Goal: Find specific page/section: Find specific page/section

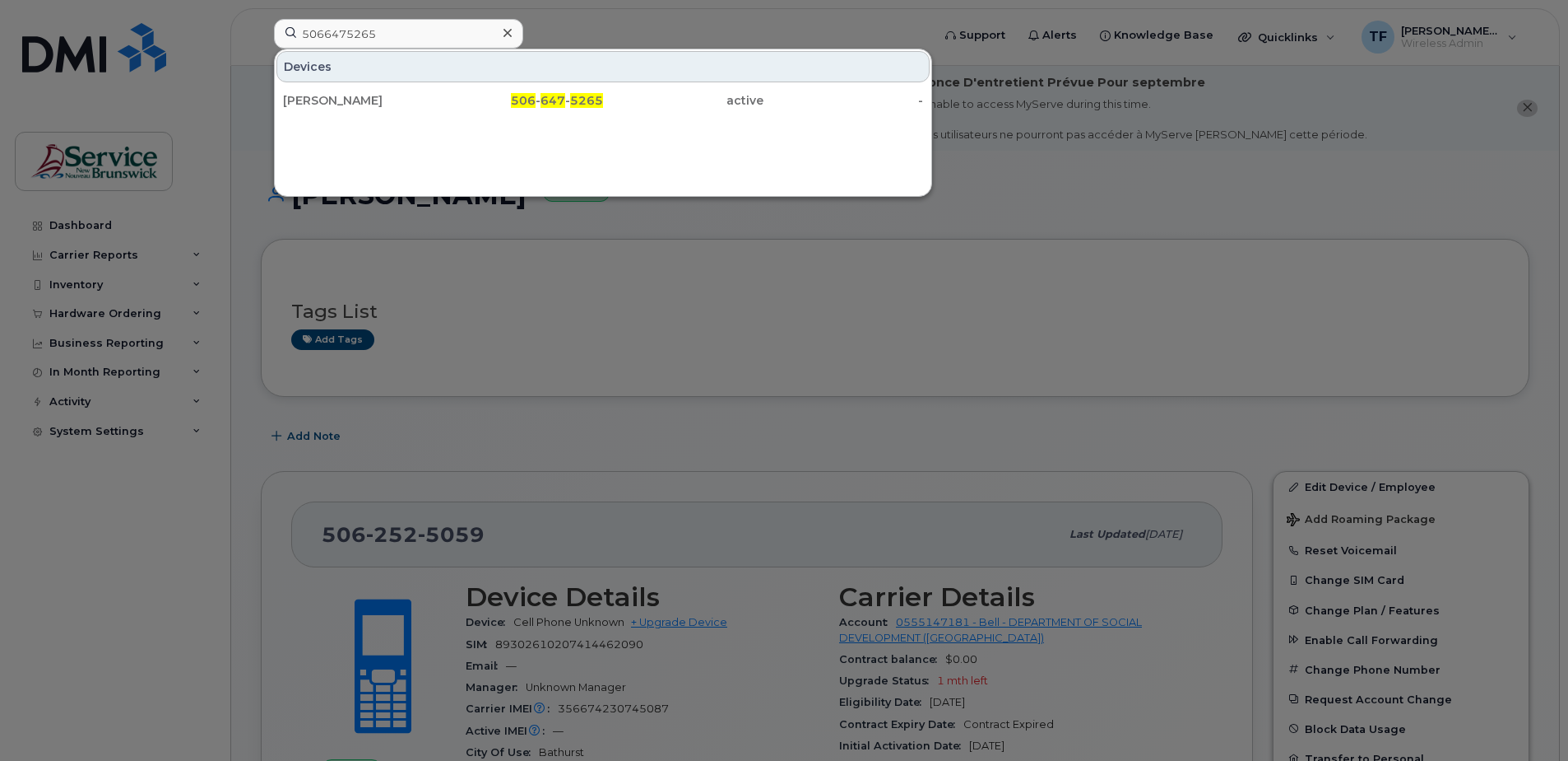
click at [1122, 179] on div at bounding box center [784, 380] width 1568 height 761
click at [356, 36] on input "5066475265" at bounding box center [398, 33] width 249 height 29
click at [693, 19] on div at bounding box center [784, 380] width 1568 height 761
click at [363, 40] on input "5066475265" at bounding box center [398, 33] width 249 height 29
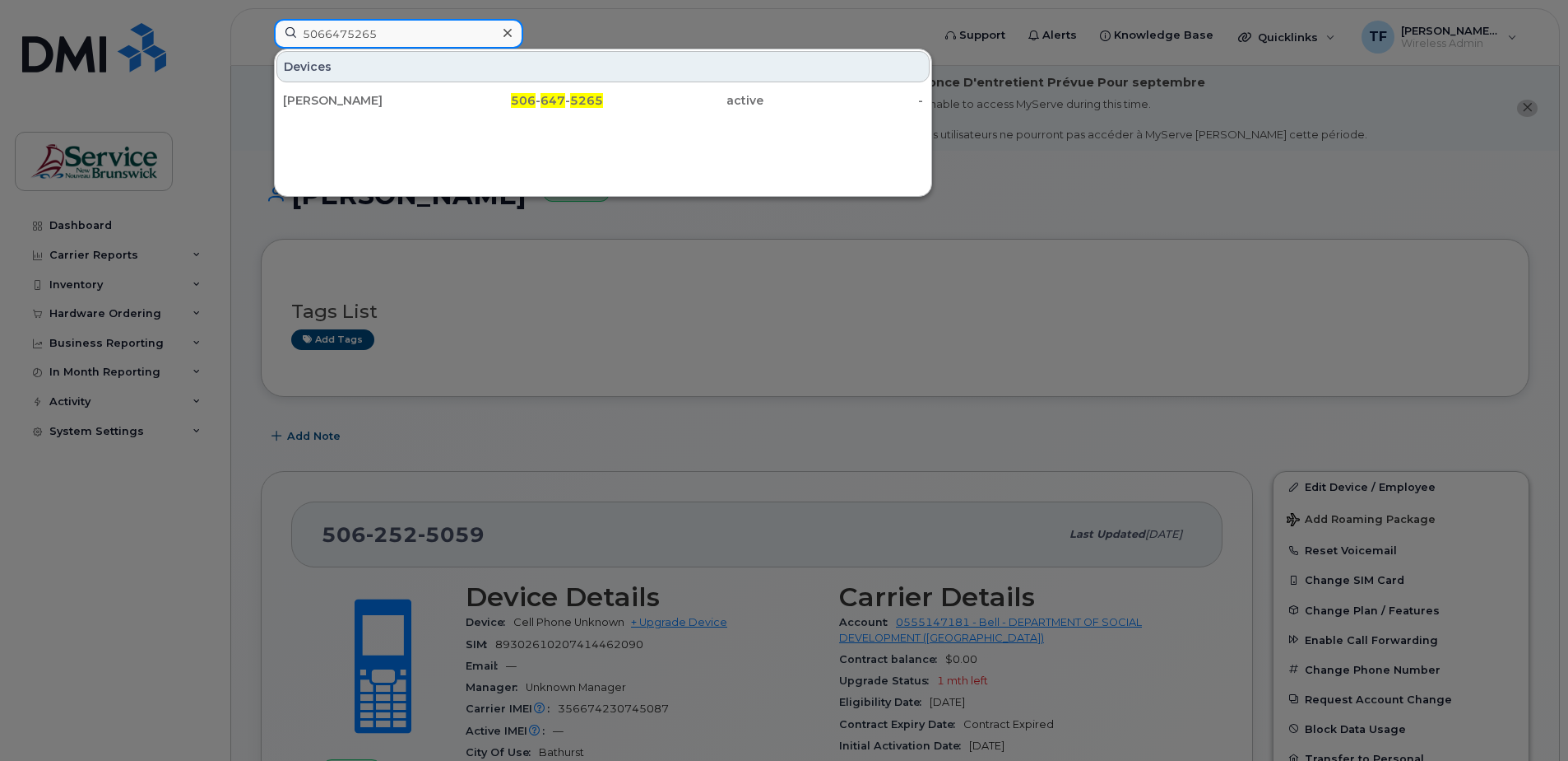
click at [350, 32] on input "5066475265" at bounding box center [398, 33] width 249 height 29
paste input "252-5059"
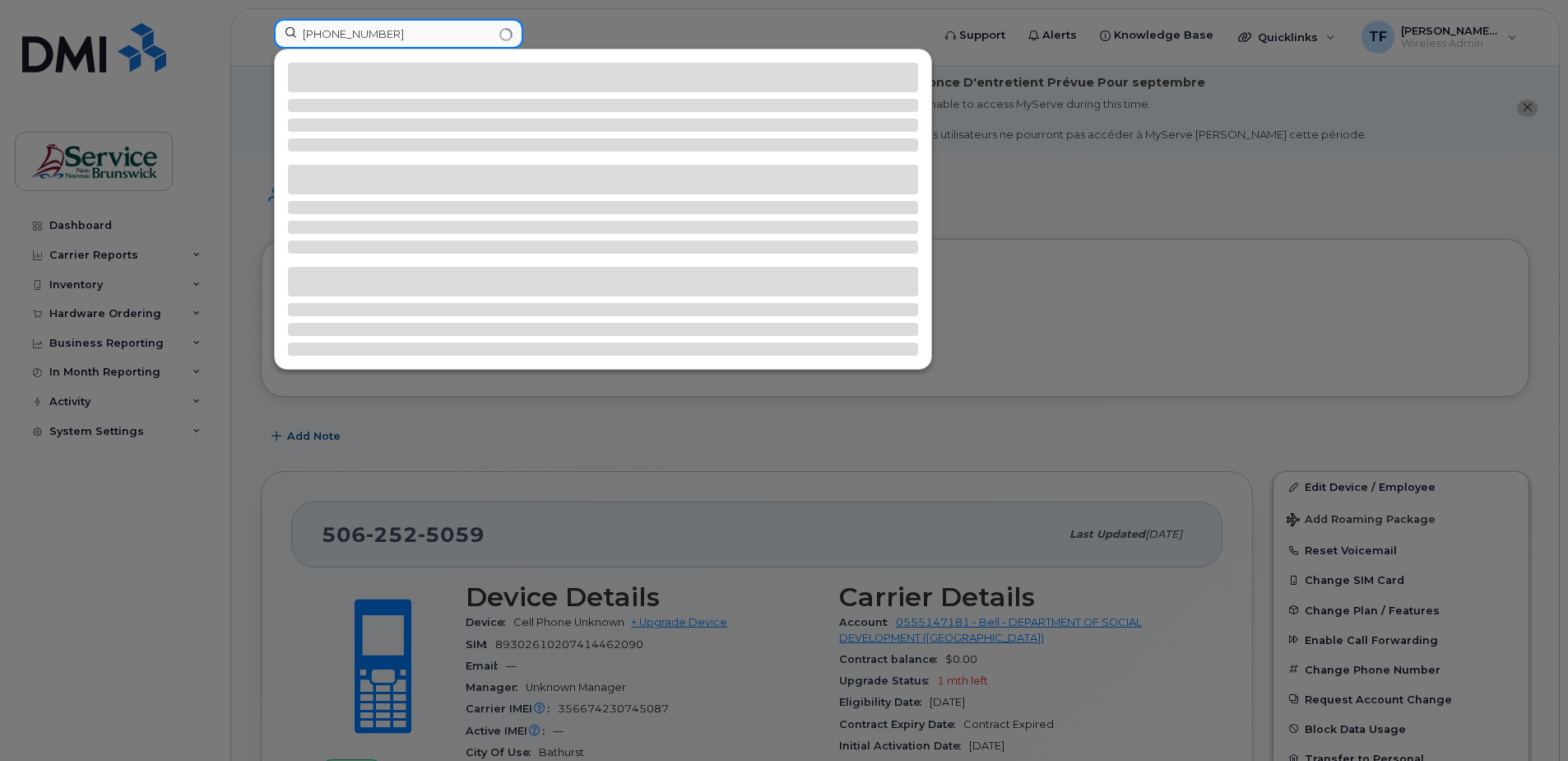
type input "[PHONE_NUMBER]"
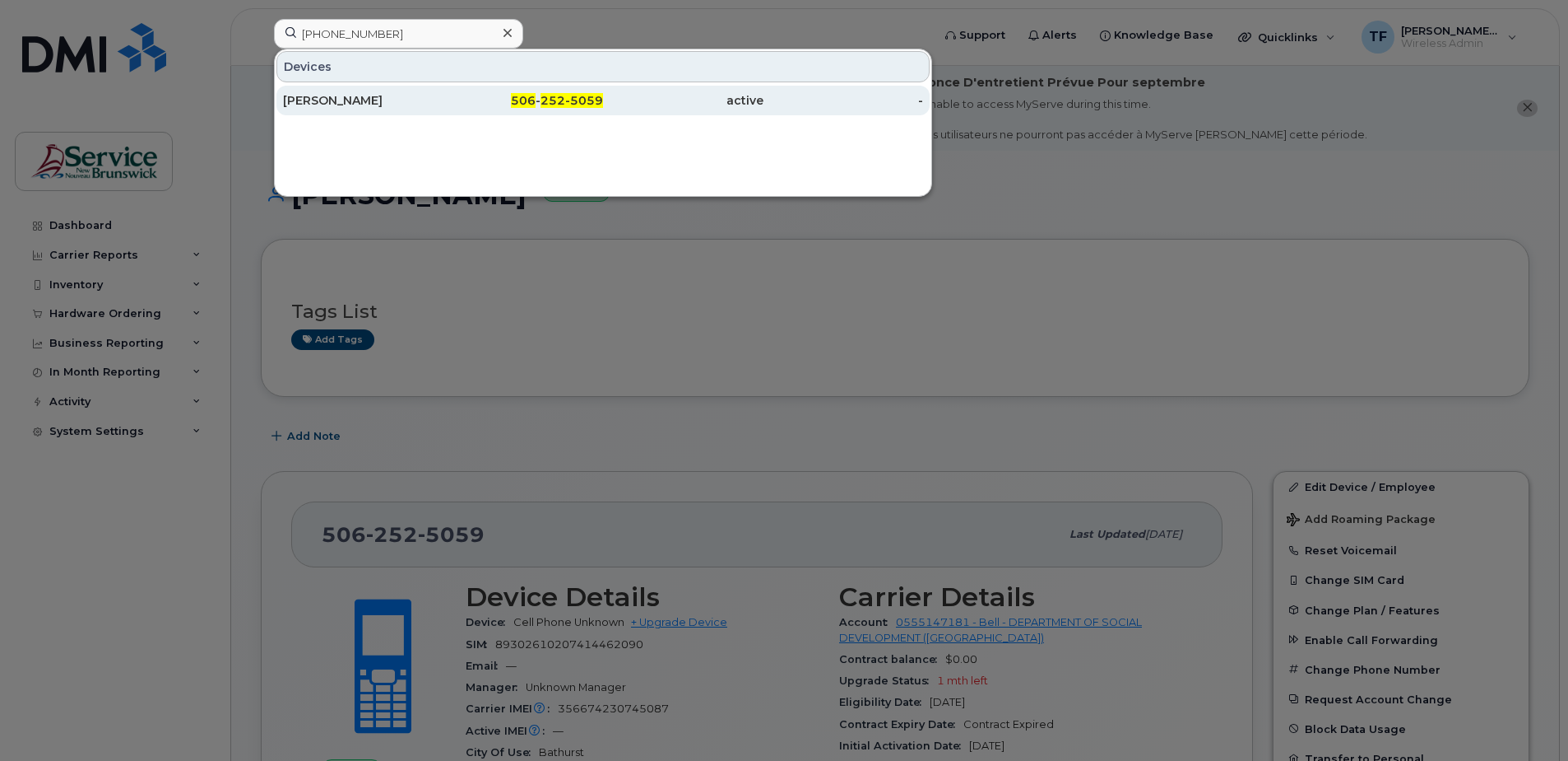
click at [379, 98] on div "[PERSON_NAME]" at bounding box center [363, 100] width 160 height 17
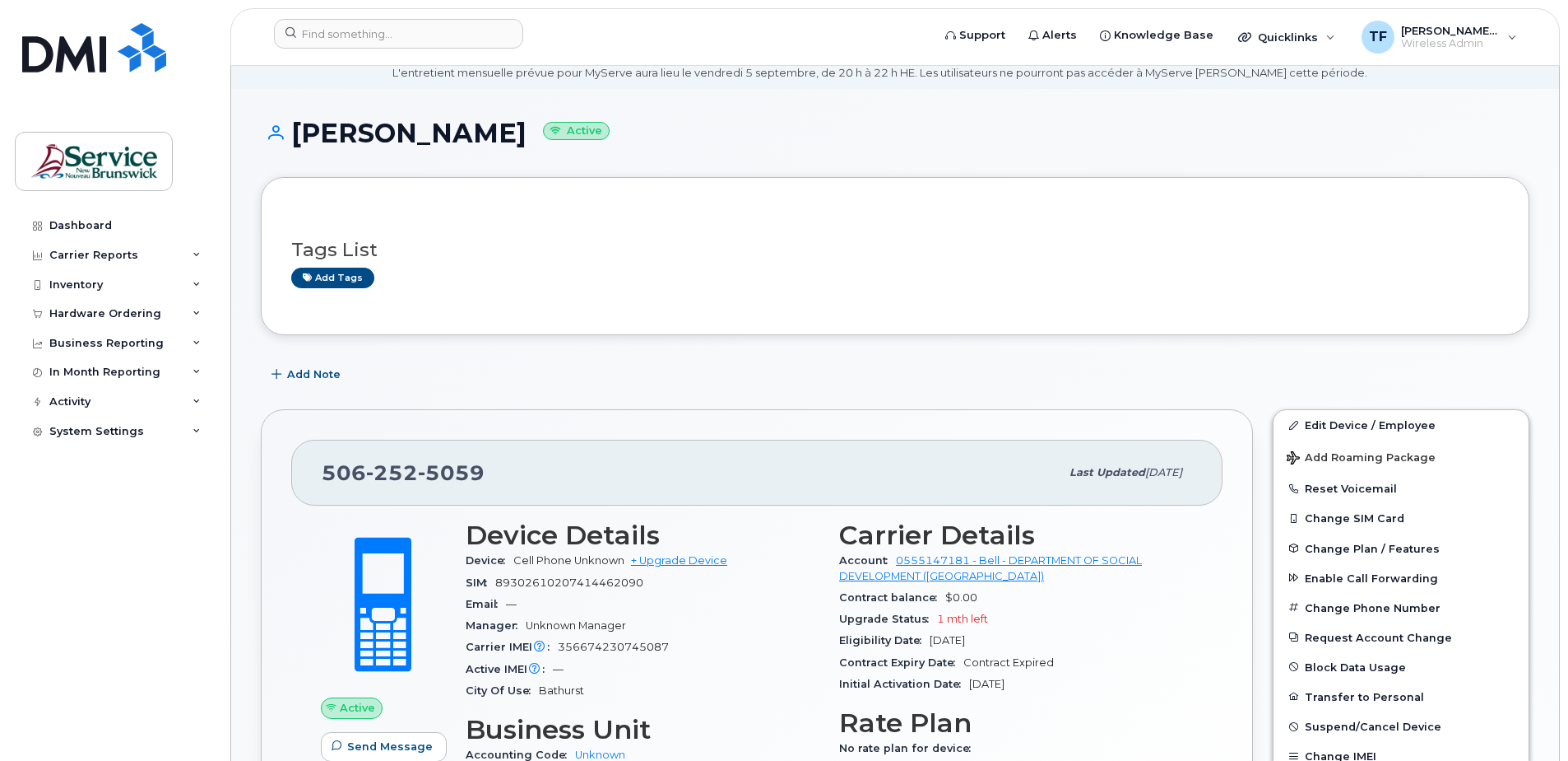
scroll to position [61, 0]
